Goal: Task Accomplishment & Management: Manage account settings

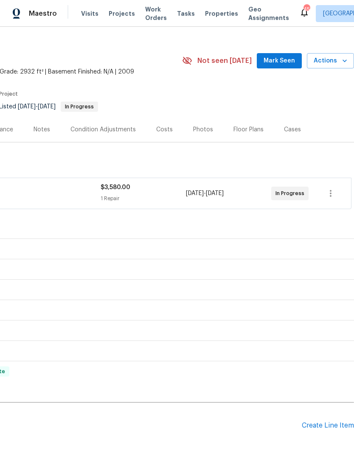
scroll to position [12, 126]
click at [330, 418] on div "Pending Line Items Create Line Item" at bounding box center [114, 426] width 480 height 40
click at [331, 426] on div "Create Line Item" at bounding box center [328, 426] width 52 height 8
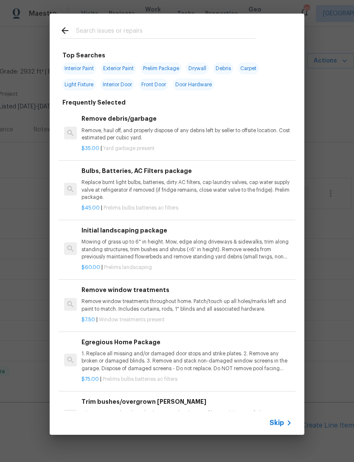
click at [192, 25] on input "text" at bounding box center [166, 31] width 180 height 13
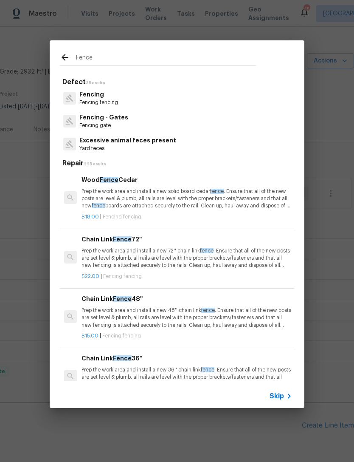
type input "Fence"
click at [159, 130] on div "Fencing - Gates Fencing gate" at bounding box center [177, 121] width 235 height 23
click at [123, 123] on p "Fencing gate" at bounding box center [103, 125] width 49 height 7
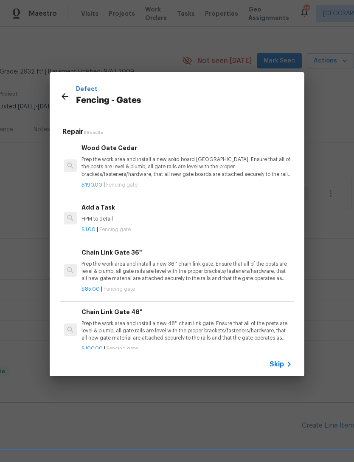
click at [171, 171] on p "Prep the work area and install a new solid board cedar gate. Ensure that all of…" at bounding box center [187, 167] width 211 height 22
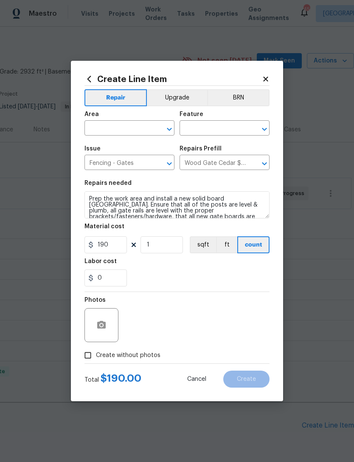
click at [117, 330] on div at bounding box center [102, 325] width 34 height 34
click at [88, 321] on div at bounding box center [102, 325] width 34 height 34
click at [130, 130] on input "text" at bounding box center [118, 128] width 66 height 13
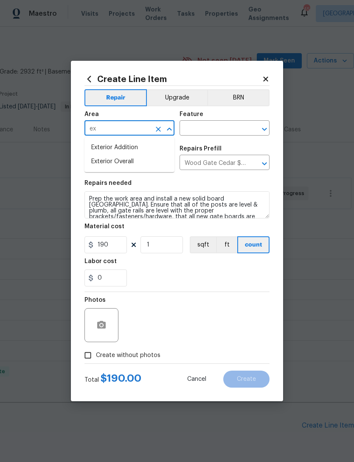
click at [155, 157] on li "Exterior Overall" at bounding box center [130, 162] width 90 height 14
type input "Exterior Overall"
click at [214, 126] on input "text" at bounding box center [213, 128] width 66 height 13
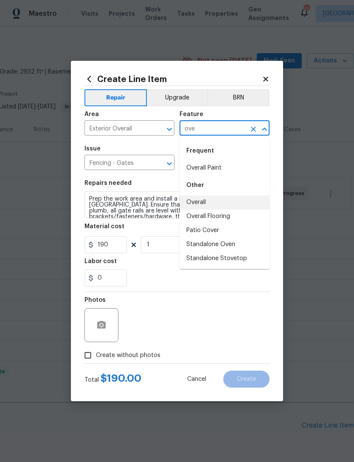
click at [221, 199] on li "Overall" at bounding box center [225, 202] width 90 height 14
type input "Overall"
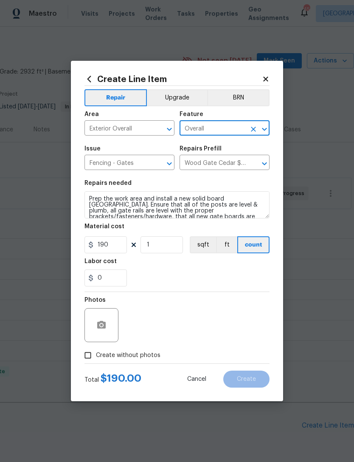
click at [188, 283] on div "0" at bounding box center [177, 277] width 185 height 17
click at [109, 322] on button "button" at bounding box center [101, 325] width 20 height 20
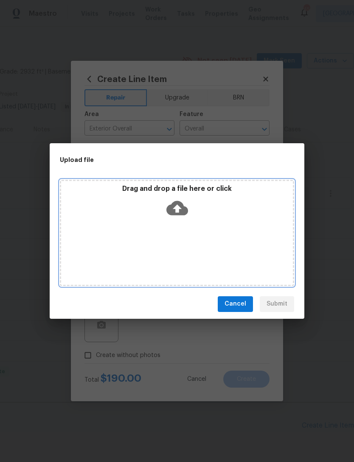
click at [198, 199] on div "Drag and drop a file here or click" at bounding box center [177, 202] width 232 height 37
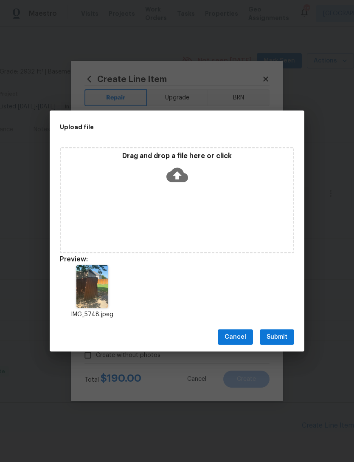
click at [289, 334] on button "Submit" at bounding box center [277, 337] width 34 height 16
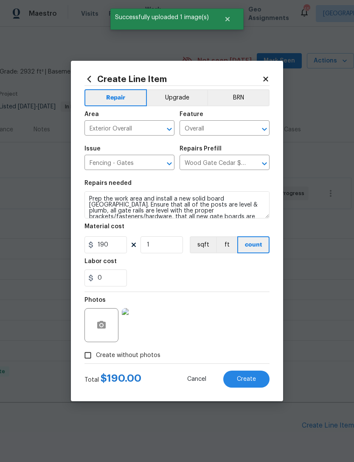
click at [250, 385] on button "Create" at bounding box center [247, 379] width 46 height 17
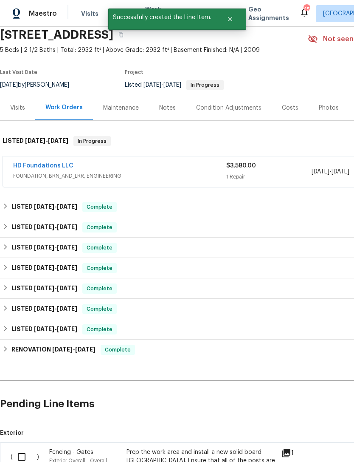
scroll to position [34, 0]
click at [17, 448] on input "checkbox" at bounding box center [25, 457] width 24 height 18
checkbox input "true"
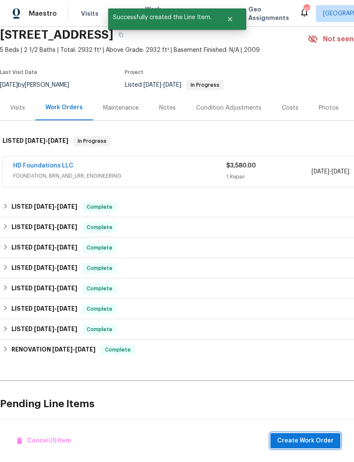
click at [304, 447] on button "Create Work Order" at bounding box center [306, 441] width 70 height 16
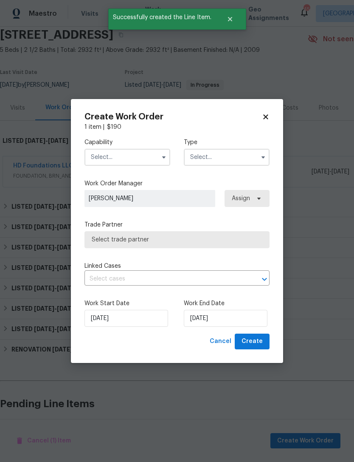
click at [144, 164] on input "text" at bounding box center [128, 157] width 86 height 17
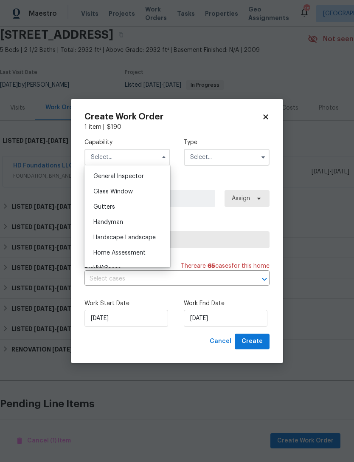
scroll to position [421, 0]
click at [150, 218] on div "Handyman" at bounding box center [128, 221] width 82 height 15
type input "Handyman"
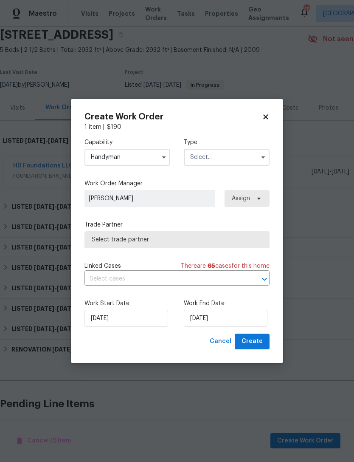
click at [235, 154] on input "text" at bounding box center [227, 157] width 86 height 17
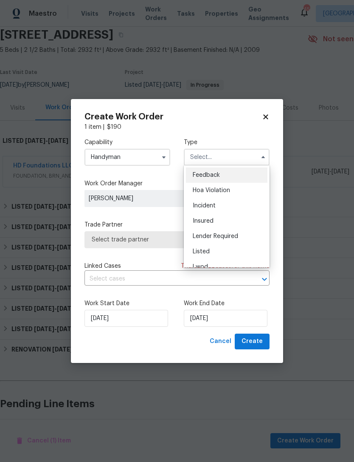
click at [245, 251] on div "Listed" at bounding box center [227, 251] width 82 height 15
type input "Listed"
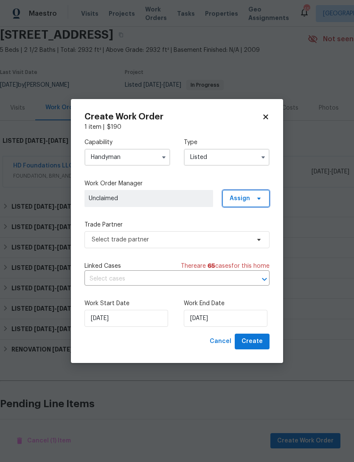
click at [255, 204] on span "Assign" at bounding box center [246, 198] width 47 height 17
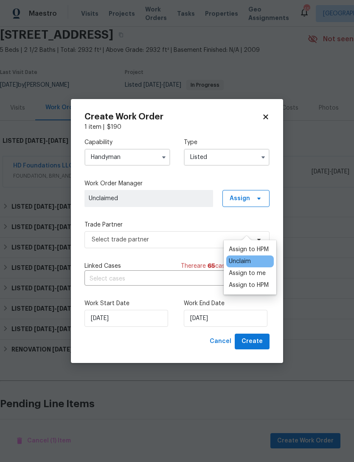
click at [253, 245] on div "Assign to HPM" at bounding box center [249, 249] width 40 height 8
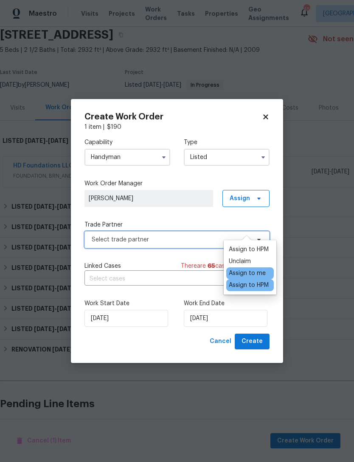
click at [178, 237] on span "Select trade partner" at bounding box center [171, 239] width 159 height 8
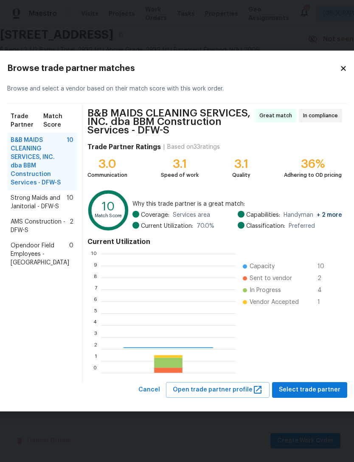
scroll to position [119, 135]
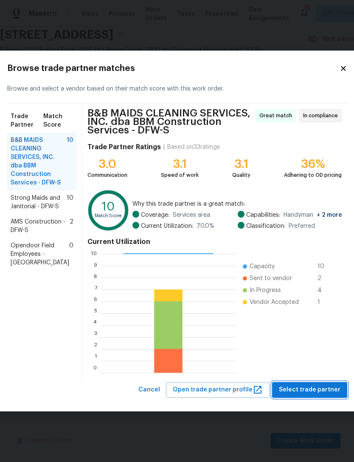
click at [325, 394] on span "Select trade partner" at bounding box center [310, 390] width 62 height 11
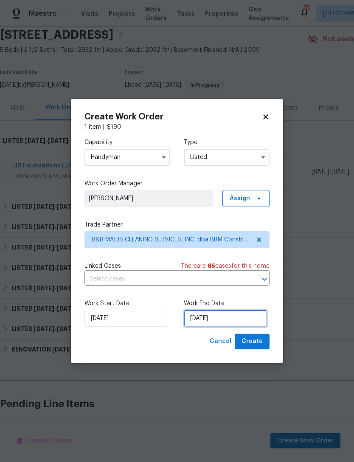
click at [240, 325] on input "9/9/2025" at bounding box center [226, 318] width 84 height 17
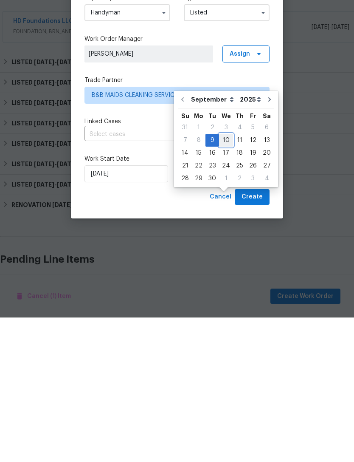
click at [225, 279] on div "10" at bounding box center [226, 285] width 14 height 12
type input "9/10/2025"
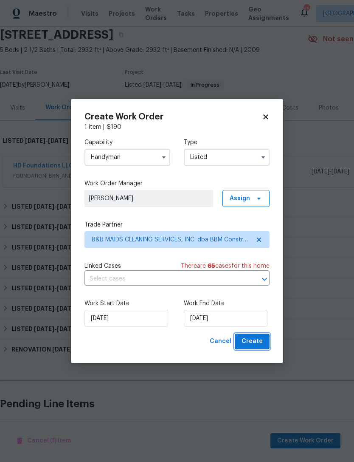
click at [251, 348] on button "Create" at bounding box center [252, 342] width 35 height 16
checkbox input "false"
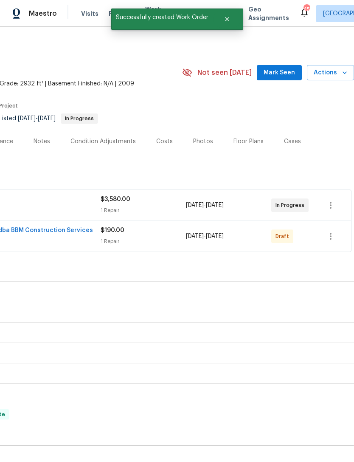
scroll to position [0, 126]
click at [338, 226] on button "button" at bounding box center [331, 236] width 20 height 20
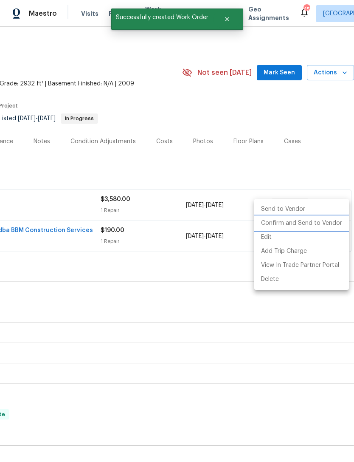
click at [331, 222] on li "Confirm and Send to Vendor" at bounding box center [302, 223] width 95 height 14
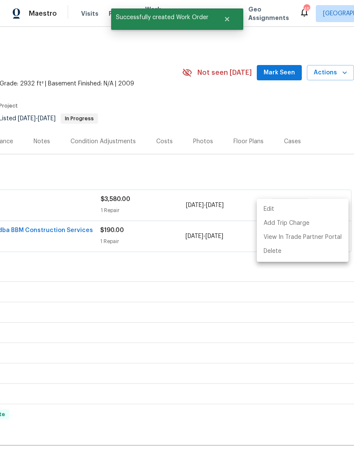
click at [210, 147] on div at bounding box center [177, 231] width 354 height 462
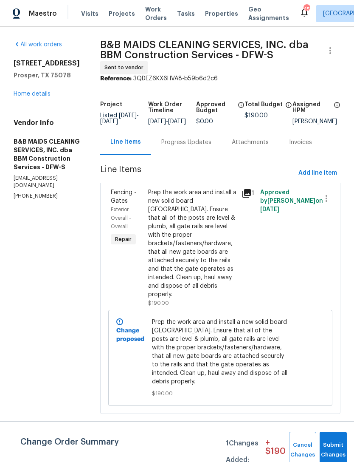
click at [195, 147] on div "Progress Updates" at bounding box center [186, 142] width 50 height 8
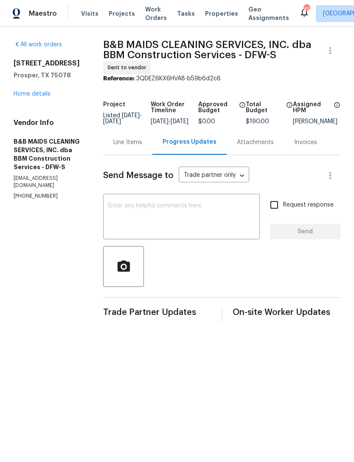
click at [175, 227] on textarea at bounding box center [181, 218] width 147 height 30
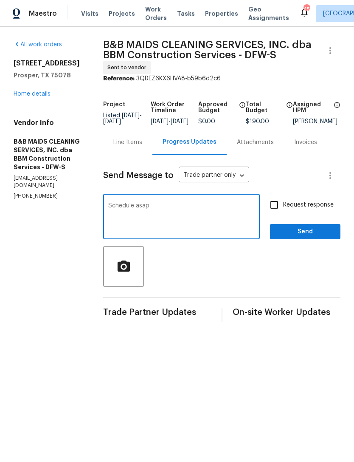
type textarea "Schedule asap"
click at [311, 235] on span "Send" at bounding box center [305, 232] width 57 height 11
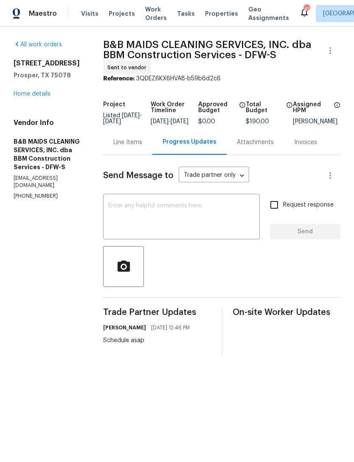
click at [152, 18] on span "Work Orders" at bounding box center [156, 13] width 22 height 17
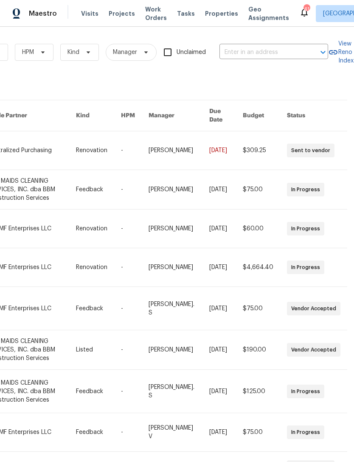
scroll to position [0, 140]
click at [266, 57] on input "text" at bounding box center [262, 52] width 85 height 13
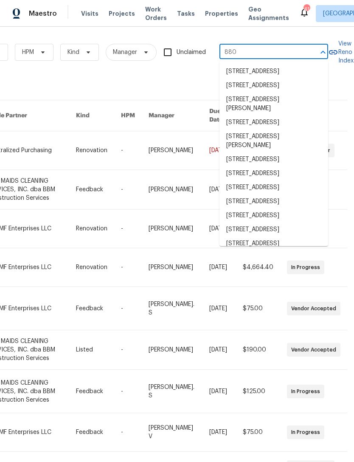
type input "8804"
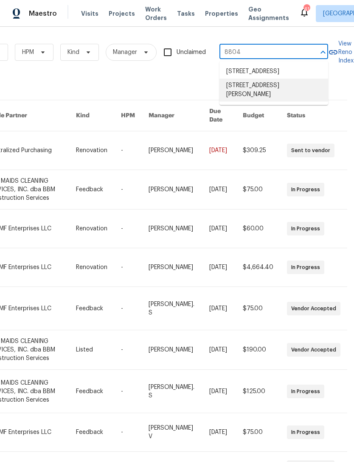
click at [282, 92] on li "8804 Trailblazer Dr, Aubrey, TX 76227" at bounding box center [274, 90] width 109 height 23
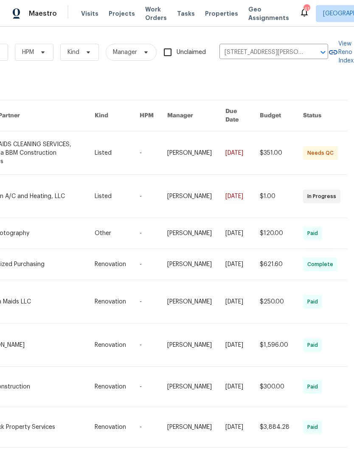
click at [60, 144] on link at bounding box center [37, 152] width 115 height 43
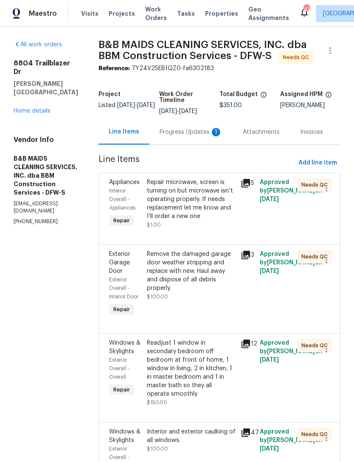
click at [223, 221] on div "Repair microwave, screen is turning on but microwave isn’t operating properly. …" at bounding box center [191, 199] width 89 height 42
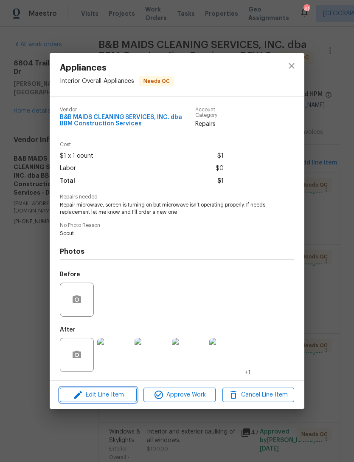
click at [124, 394] on span "Edit Line Item" at bounding box center [98, 395] width 72 height 11
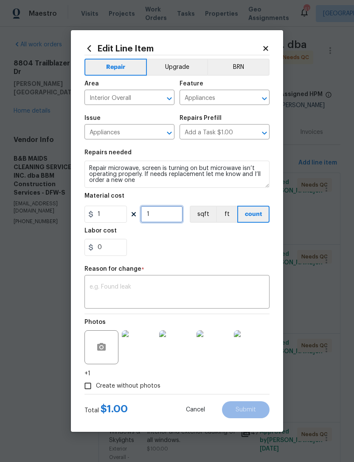
click at [162, 213] on input "1" at bounding box center [162, 214] width 42 height 17
type input "75"
click at [189, 286] on textarea at bounding box center [177, 293] width 175 height 18
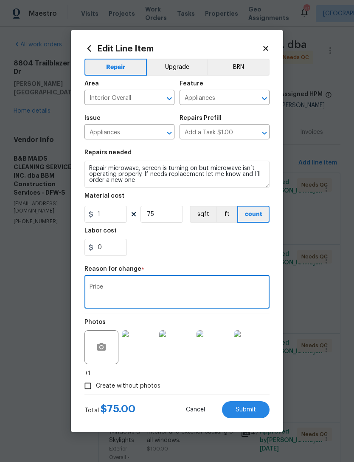
type textarea "Price"
click at [199, 260] on section "Repairs needed Repair microwave, screen is turning on but microwave isn’t opera…" at bounding box center [177, 202] width 185 height 116
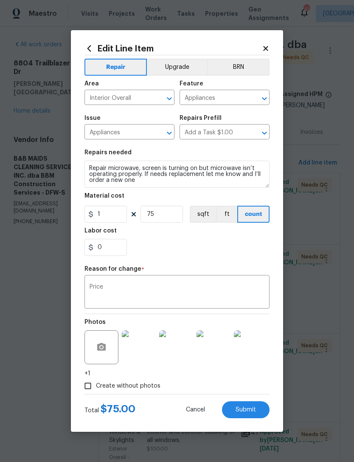
click at [258, 413] on button "Submit" at bounding box center [246, 409] width 48 height 17
type input "1"
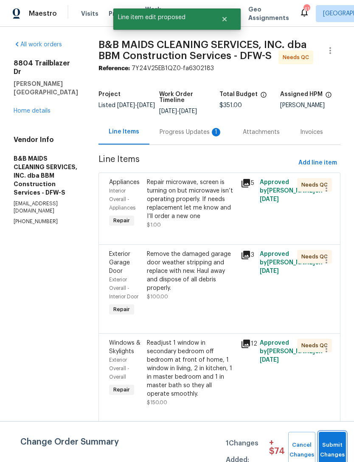
click at [331, 450] on span "Submit Changes" at bounding box center [332, 450] width 19 height 20
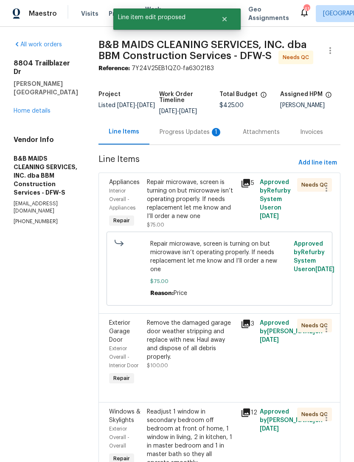
click at [209, 221] on div "Repair microwave, screen is turning on but microwave isn’t operating properly. …" at bounding box center [191, 199] width 89 height 42
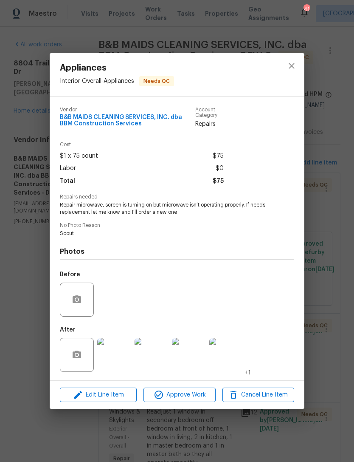
click at [333, 346] on div "Appliances Interior Overall - Appliances Needs QC Vendor B&B MAIDS CLEANING SER…" at bounding box center [177, 231] width 354 height 462
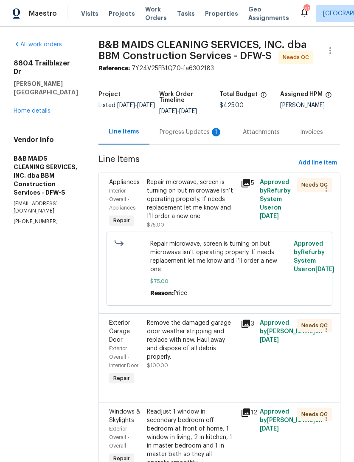
click at [208, 361] on div "Remove the damaged garage door weather stripping and replace with new. Haul awa…" at bounding box center [191, 340] width 89 height 42
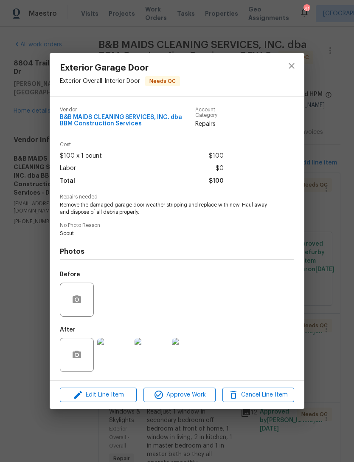
click at [322, 370] on div "Exterior Garage Door Exterior Overall - Interior Door Needs QC Vendor B&B MAIDS…" at bounding box center [177, 231] width 354 height 462
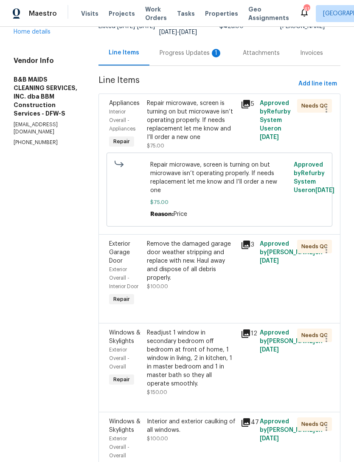
scroll to position [27, 0]
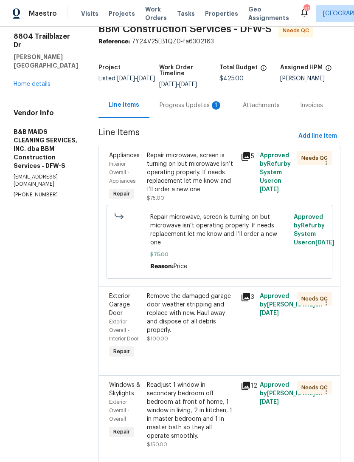
click at [37, 81] on link "Home details" at bounding box center [32, 84] width 37 height 6
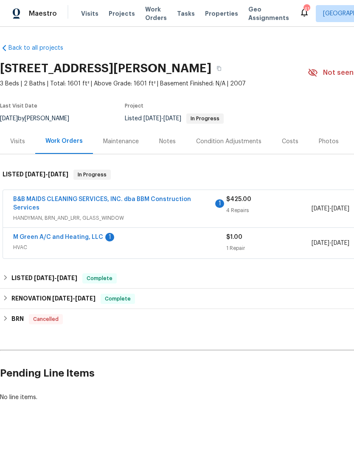
click at [91, 239] on link "M Green A/C and Heating, LLC" at bounding box center [58, 237] width 90 height 6
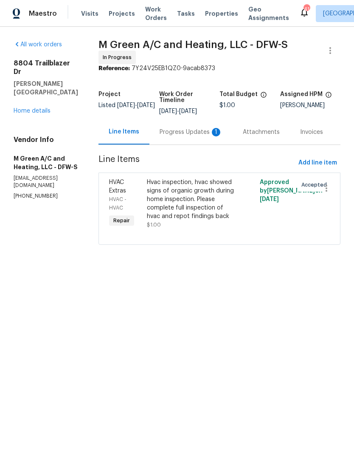
click at [209, 136] on div "Progress Updates 1" at bounding box center [191, 132] width 63 height 8
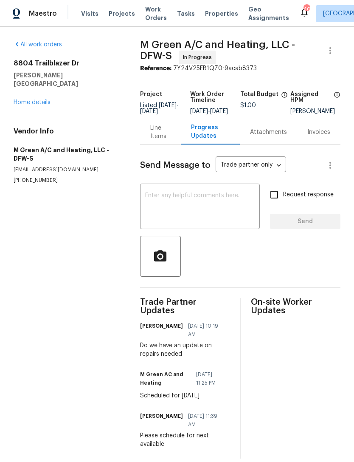
click at [32, 99] on link "Home details" at bounding box center [32, 102] width 37 height 6
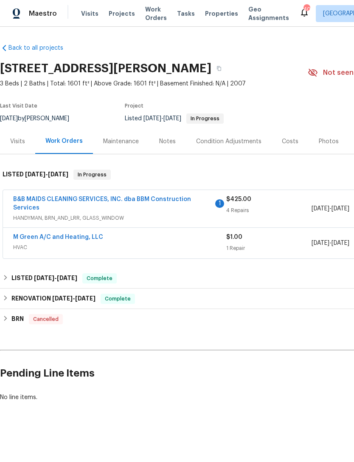
click at [93, 201] on link "B&B MAIDS CLEANING SERVICES, INC. dba BBM Construction Services" at bounding box center [102, 203] width 178 height 14
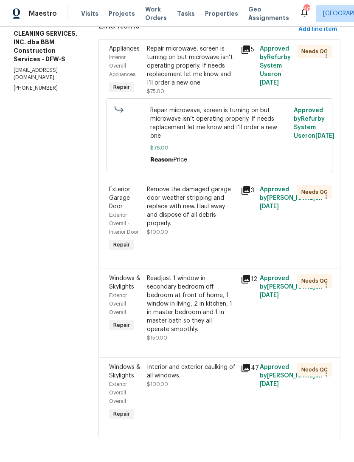
scroll to position [160, 0]
click at [223, 380] on div "Interior and exterior caulking of all windows." at bounding box center [191, 371] width 89 height 17
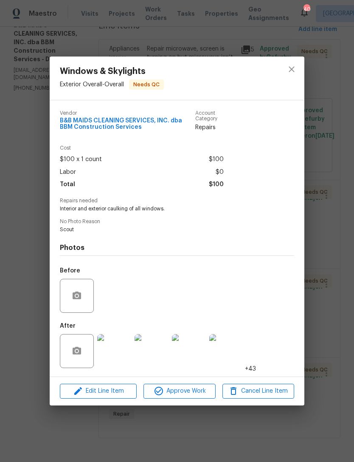
click at [323, 363] on div "Windows & Skylights Exterior Overall - Overall Needs QC Vendor B&B MAIDS CLEANI…" at bounding box center [177, 231] width 354 height 462
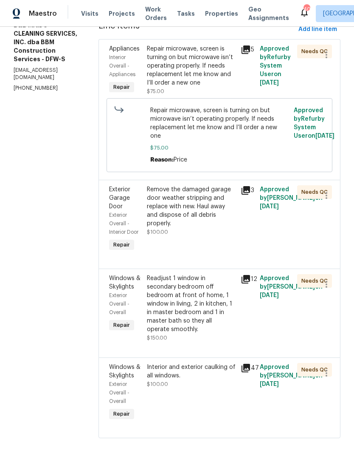
click at [202, 306] on div "Readjust 1 window in secondary bedroom off bedroom at front of home, 1 window i…" at bounding box center [191, 303] width 89 height 59
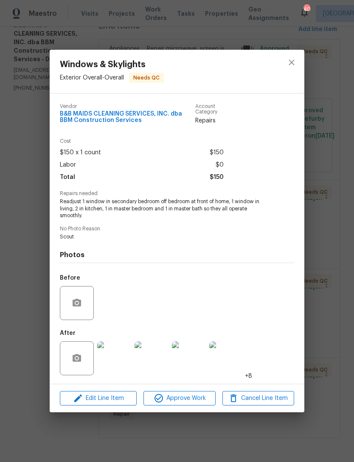
click at [326, 358] on div "Windows & Skylights Exterior Overall - Overall Needs QC Vendor B&B MAIDS CLEANI…" at bounding box center [177, 231] width 354 height 462
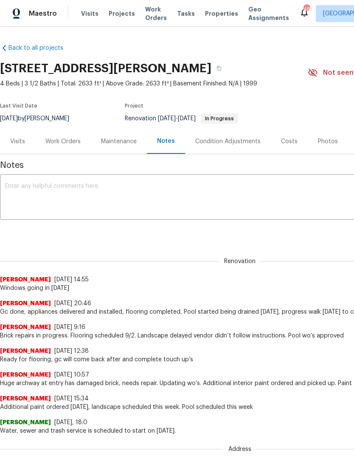
click at [153, 10] on span "Work Orders" at bounding box center [156, 13] width 22 height 17
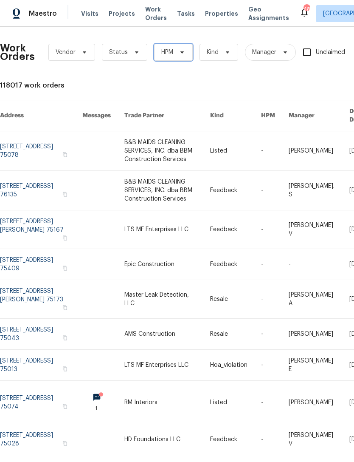
click at [179, 52] on icon at bounding box center [182, 52] width 7 height 7
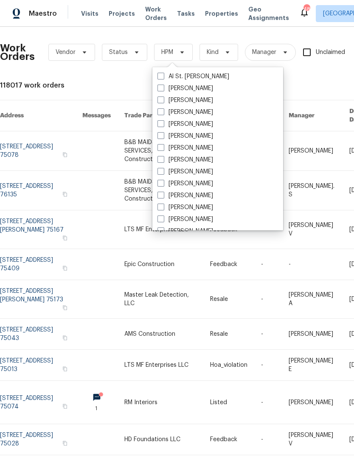
click at [193, 100] on label "[PERSON_NAME]" at bounding box center [186, 100] width 56 height 8
click at [163, 100] on input "[PERSON_NAME]" at bounding box center [161, 99] width 6 height 6
checkbox input "true"
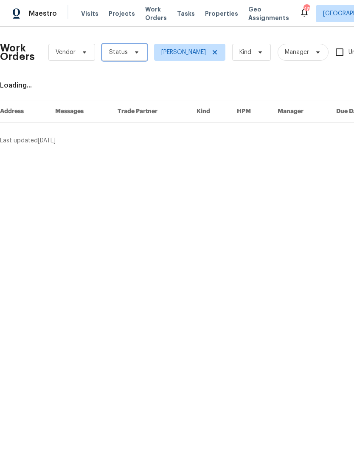
click at [132, 57] on span "Status" at bounding box center [124, 52] width 45 height 17
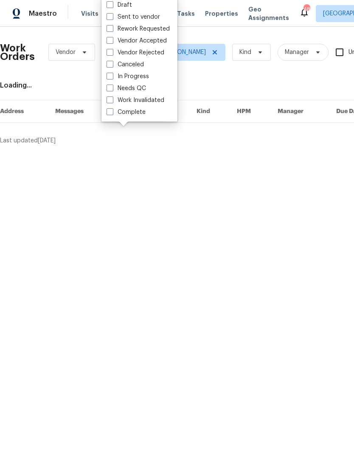
click at [143, 88] on label "Needs QC" at bounding box center [127, 88] width 40 height 8
click at [112, 88] on input "Needs QC" at bounding box center [110, 87] width 6 height 6
checkbox input "true"
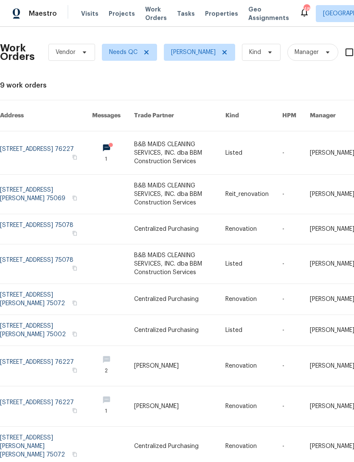
click at [42, 254] on link at bounding box center [46, 263] width 92 height 39
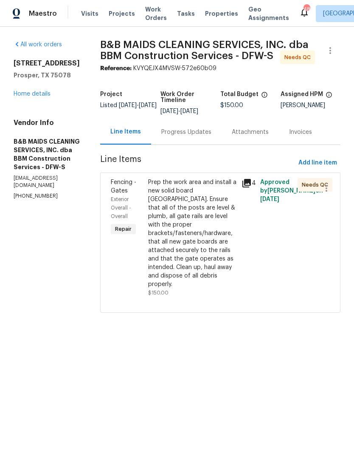
click at [40, 96] on link "Home details" at bounding box center [32, 94] width 37 height 6
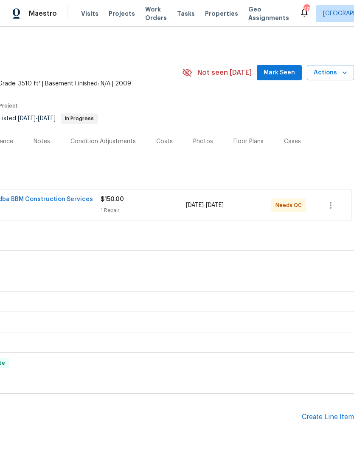
scroll to position [0, 126]
click at [335, 206] on icon "button" at bounding box center [331, 205] width 10 height 10
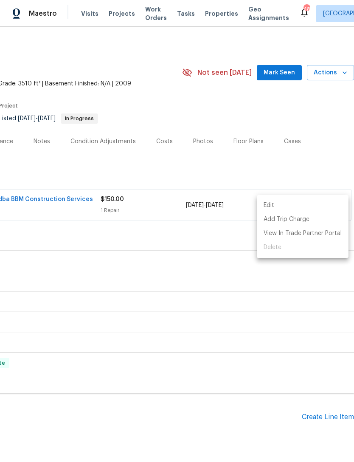
click at [299, 208] on li "Edit" at bounding box center [303, 205] width 92 height 14
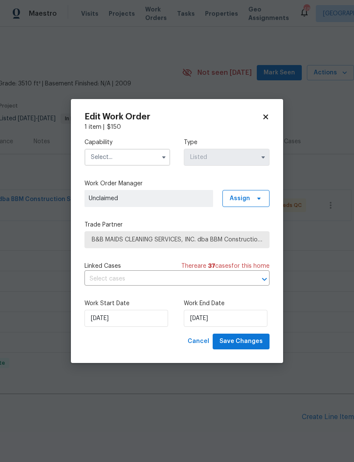
click at [269, 115] on icon at bounding box center [266, 117] width 8 height 8
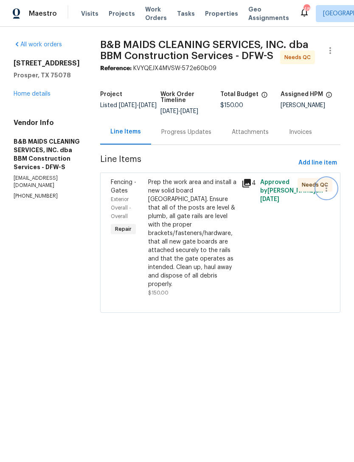
click at [330, 193] on icon "button" at bounding box center [327, 188] width 10 height 10
click at [330, 204] on li "Cancel" at bounding box center [330, 204] width 33 height 14
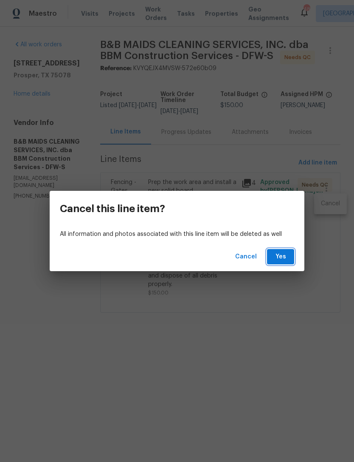
click at [283, 258] on span "Yes" at bounding box center [281, 257] width 14 height 11
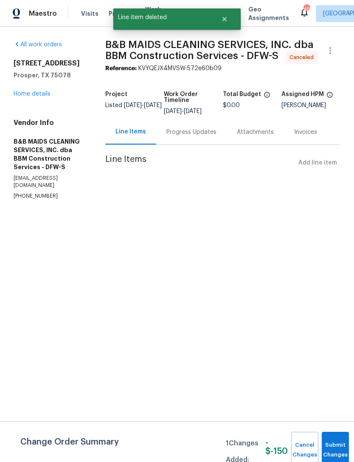
click at [31, 96] on link "Home details" at bounding box center [32, 94] width 37 height 6
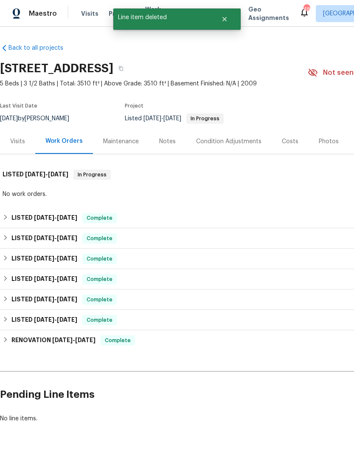
scroll to position [0, 0]
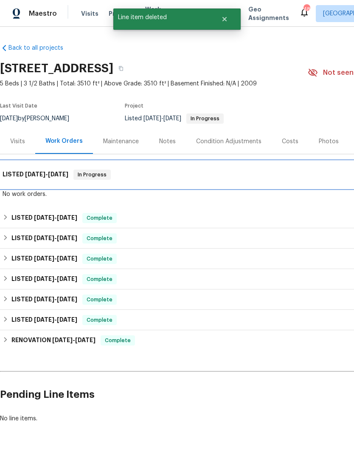
click at [49, 177] on span "[DATE]" at bounding box center [58, 174] width 20 height 6
